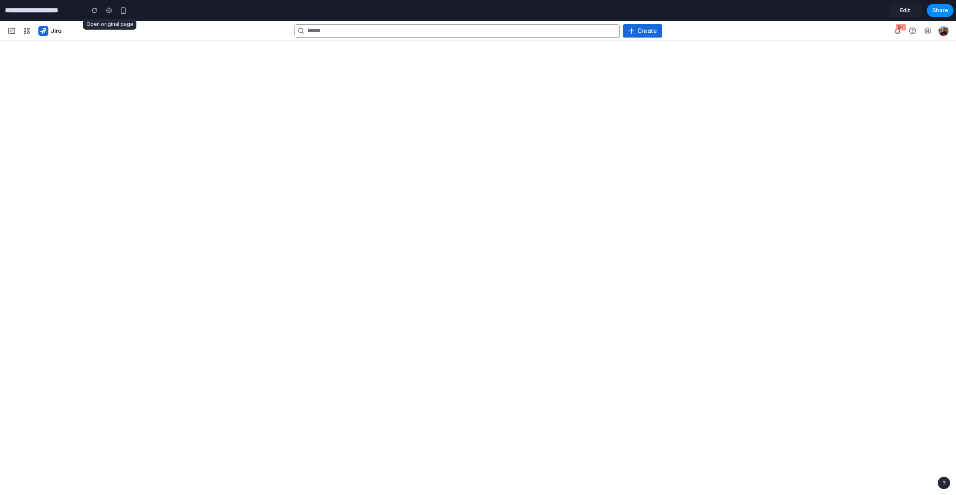
click at [109, 11] on div at bounding box center [109, 10] width 13 height 13
click at [898, 28] on span "button" at bounding box center [898, 31] width 7 height 7
click at [916, 30] on span "button" at bounding box center [913, 31] width 7 height 7
click at [942, 30] on img "button" at bounding box center [944, 31] width 10 height 10
